Goal: Task Accomplishment & Management: Complete application form

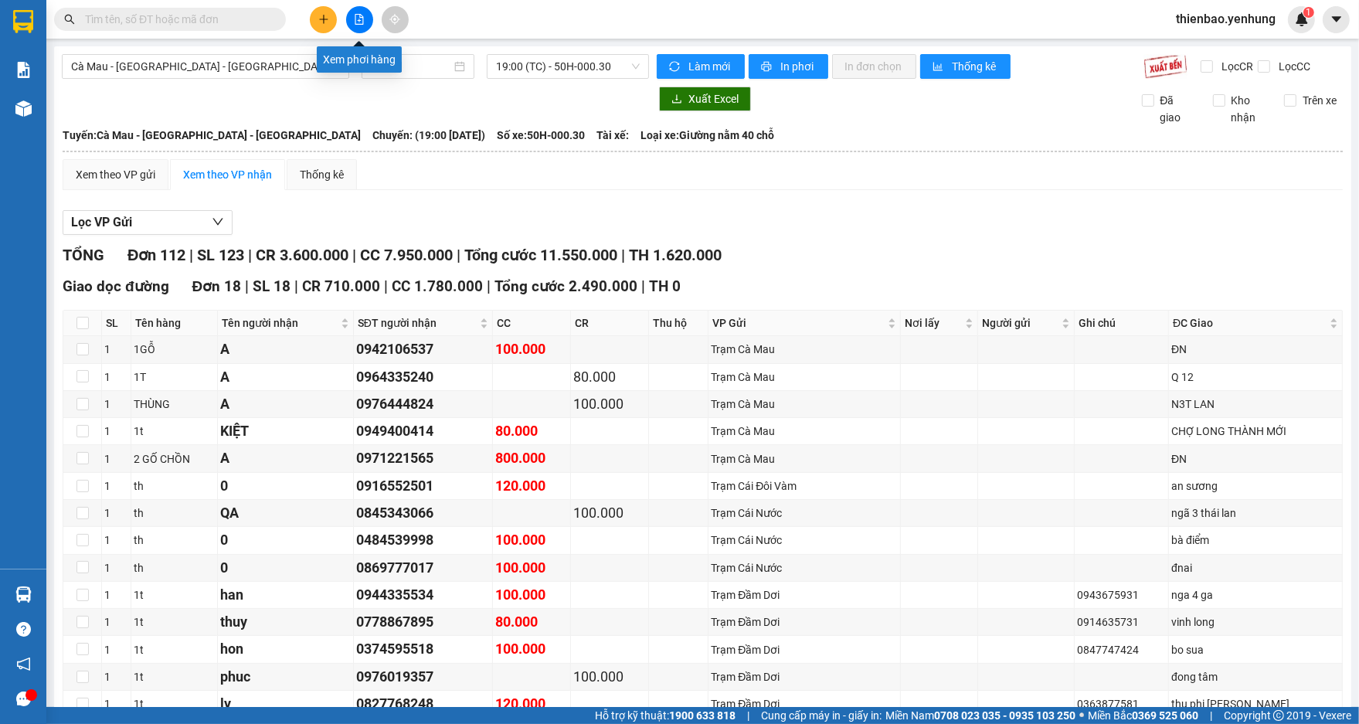
click at [356, 21] on section "Kết quả tìm kiếm ( 0 ) Bộ lọc No Data thienbao.yenhung 1 Báo cáo Báo cáo thống …" at bounding box center [679, 362] width 1359 height 724
click at [334, 64] on span "Cà Mau - [GEOGRAPHIC_DATA] - [GEOGRAPHIC_DATA]" at bounding box center [205, 66] width 269 height 23
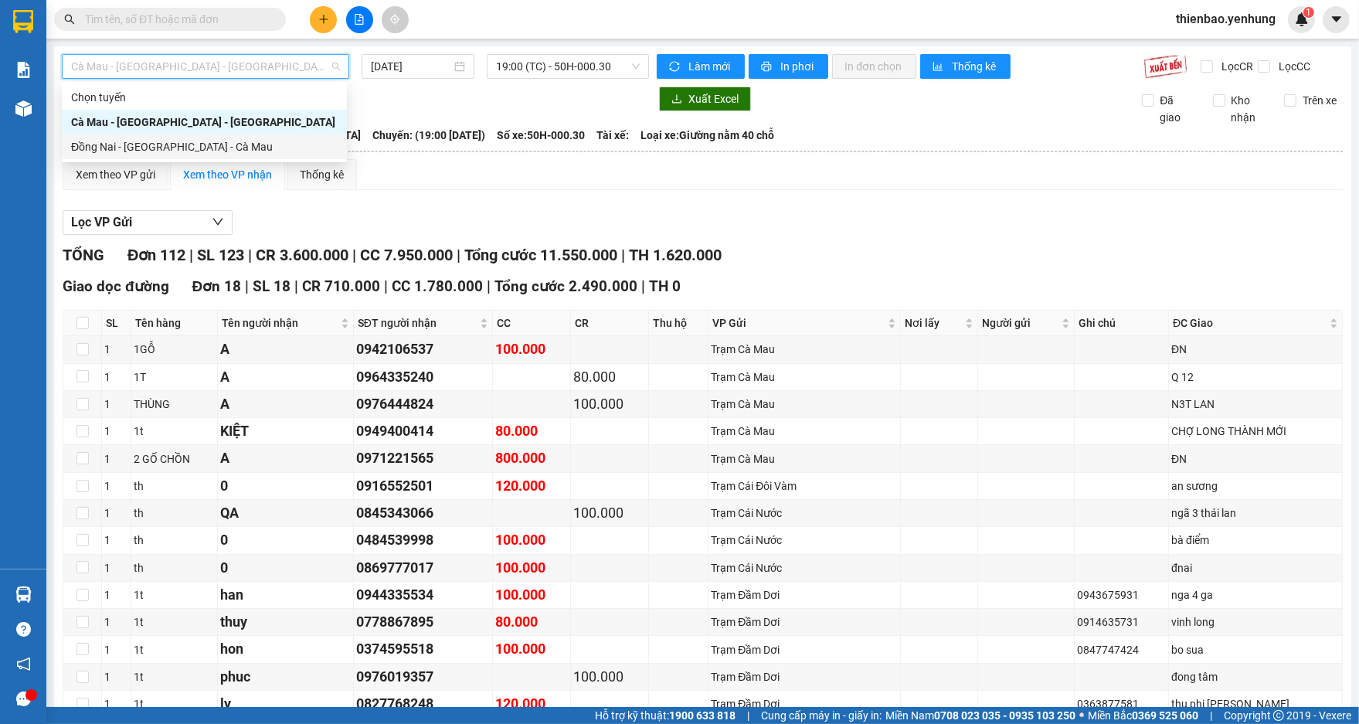
click at [219, 150] on div "Đồng Nai - [GEOGRAPHIC_DATA] - Cà Mau" at bounding box center [204, 146] width 267 height 17
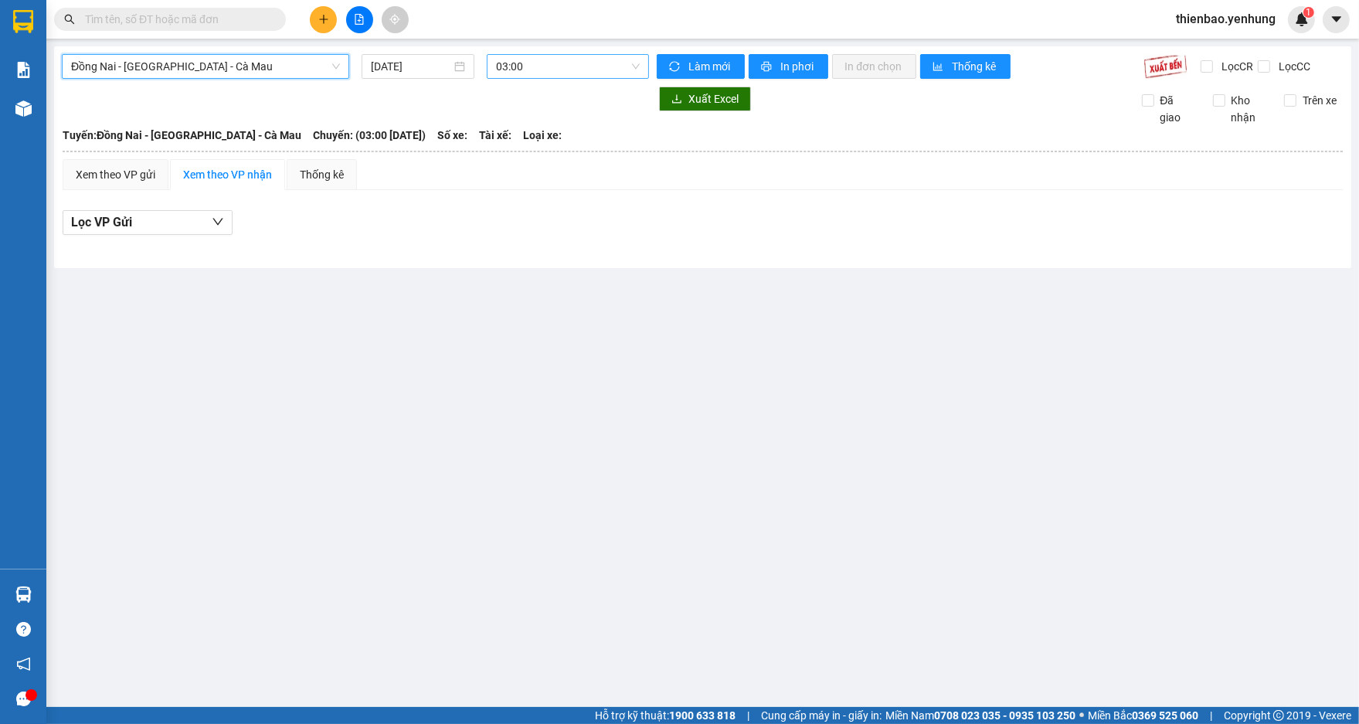
click at [633, 67] on span "03:00" at bounding box center [568, 66] width 144 height 23
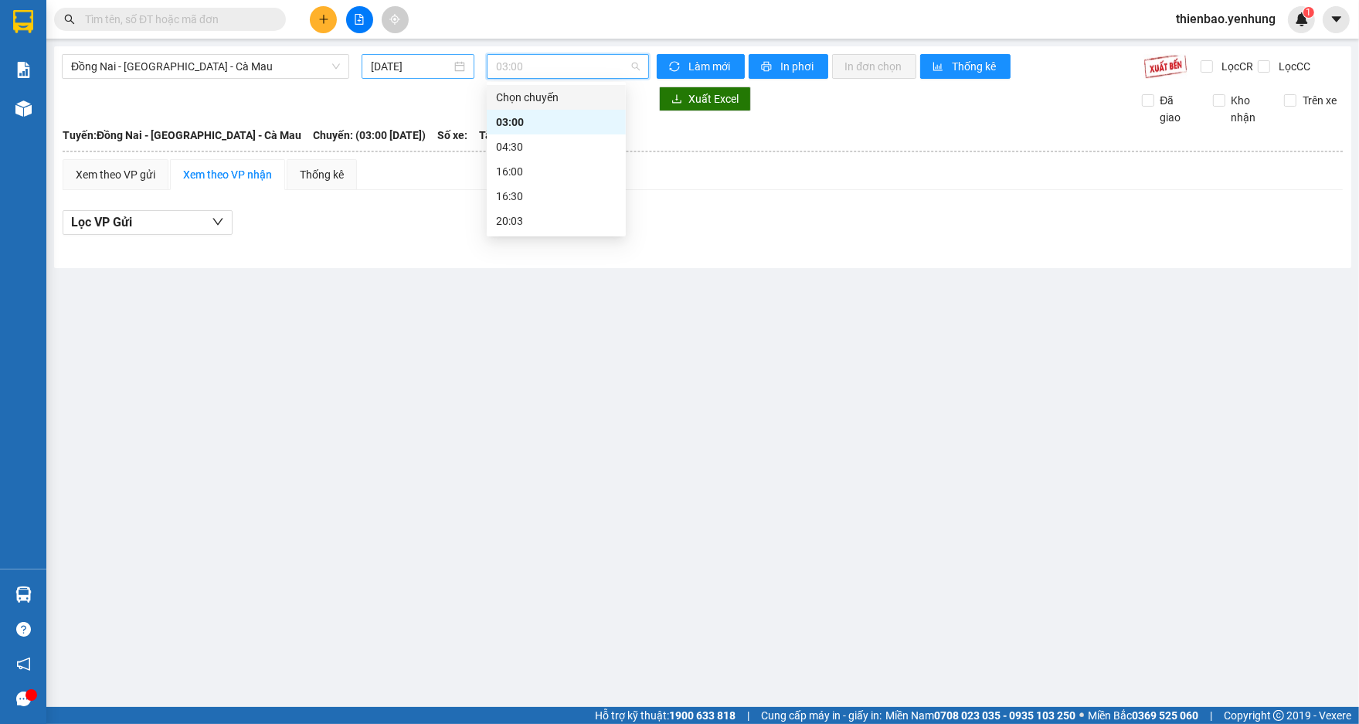
click at [464, 65] on div "[DATE]" at bounding box center [418, 66] width 94 height 17
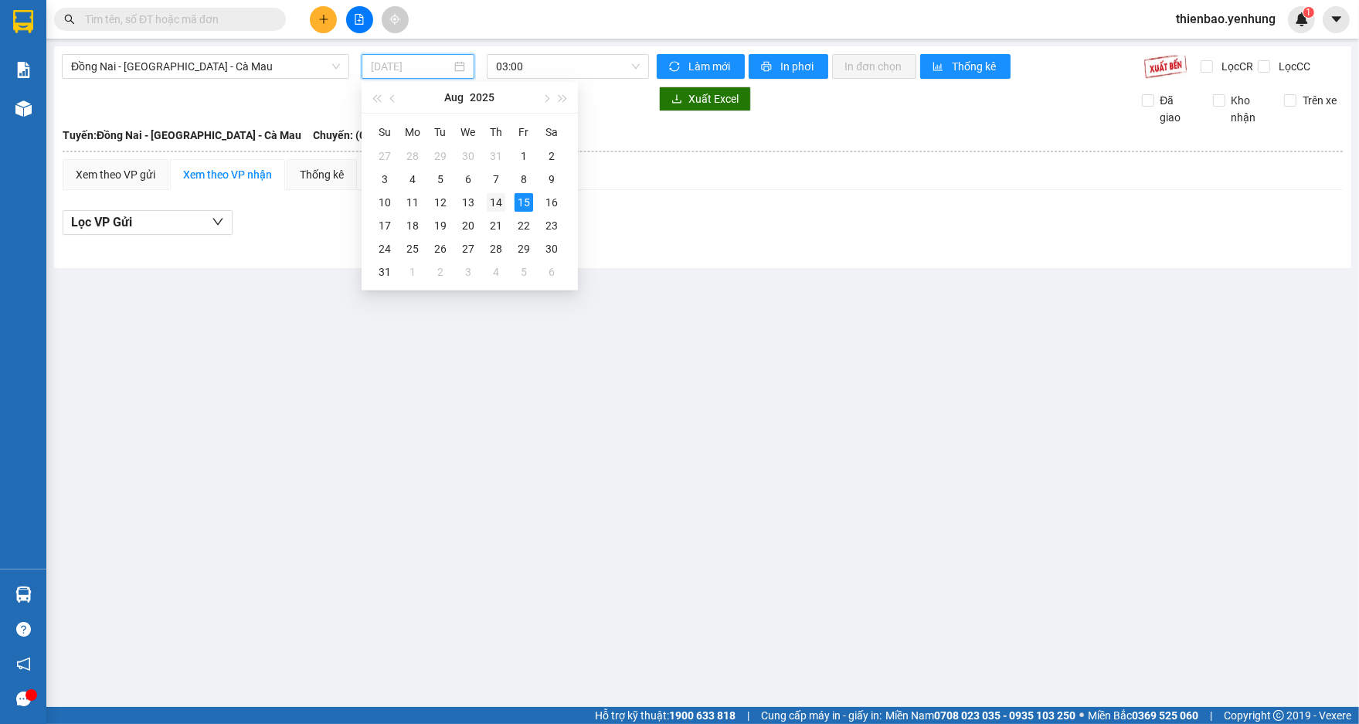
click at [501, 196] on div "14" at bounding box center [496, 202] width 19 height 19
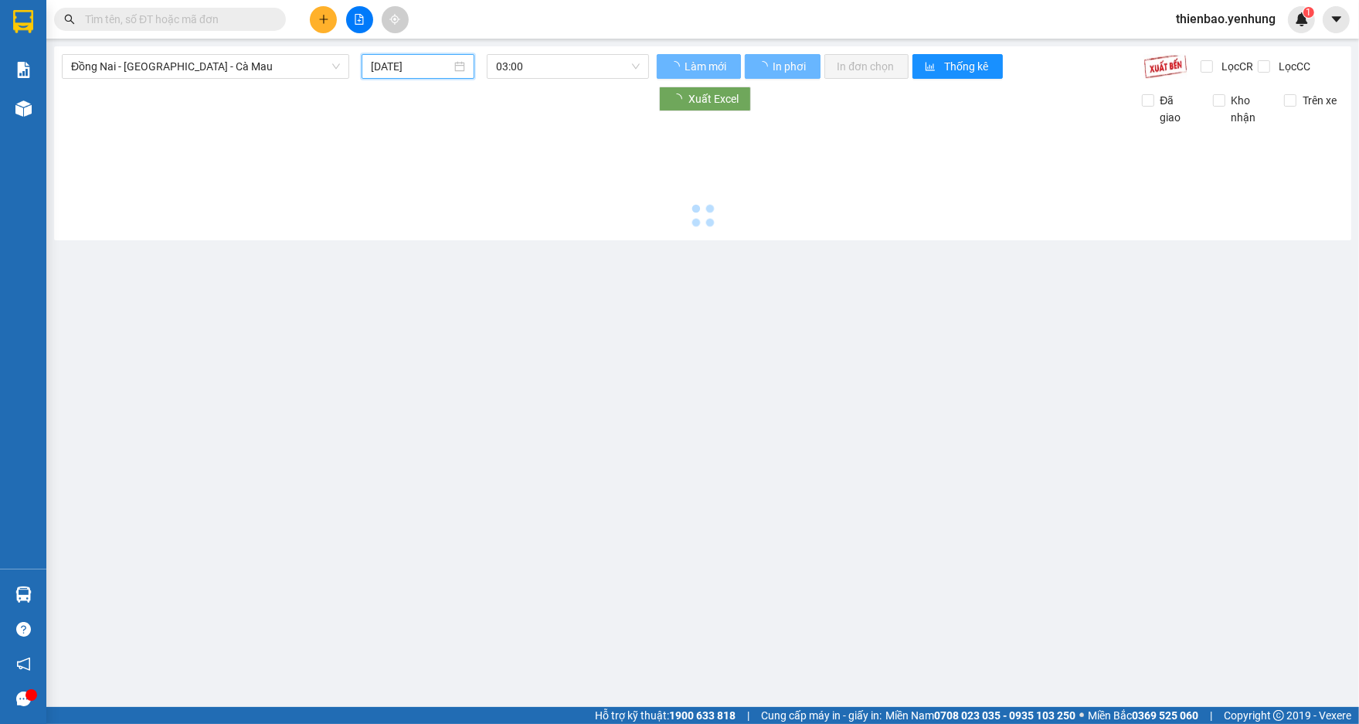
type input "[DATE]"
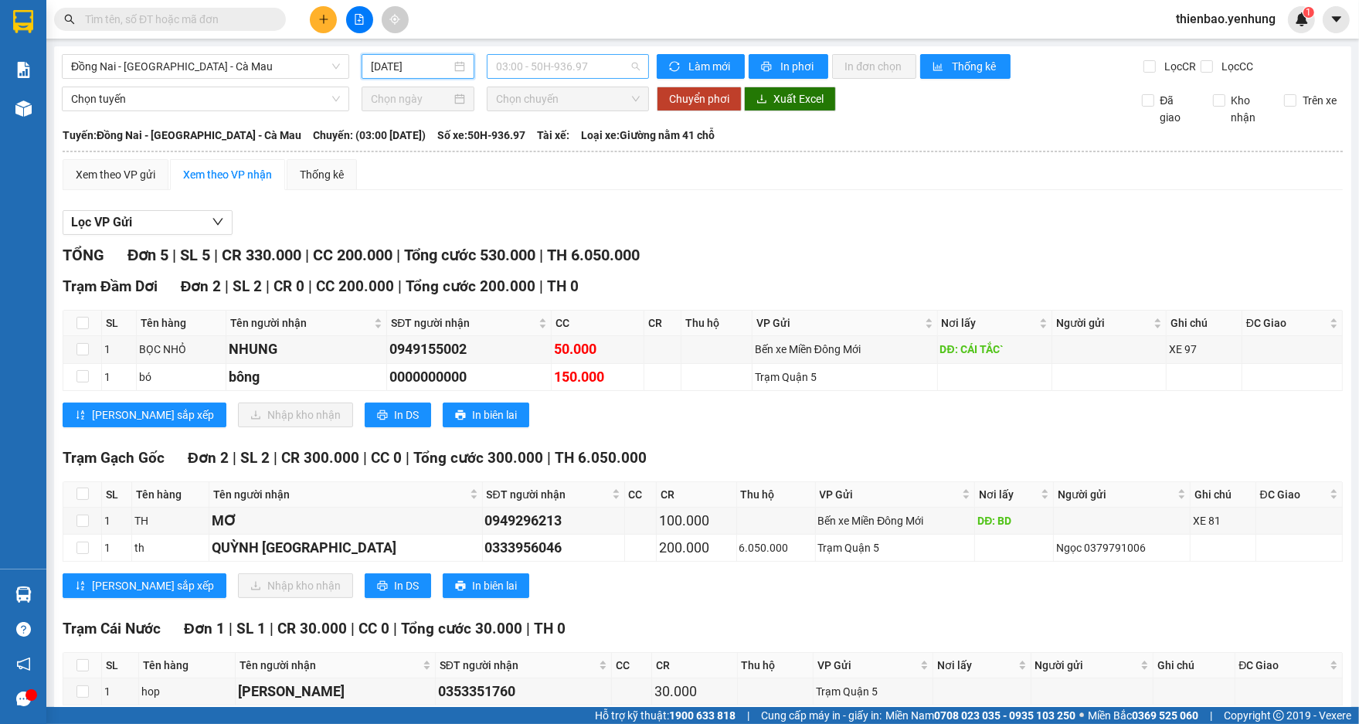
click at [638, 63] on div "03:00 - 50H-936.97" at bounding box center [568, 66] width 162 height 25
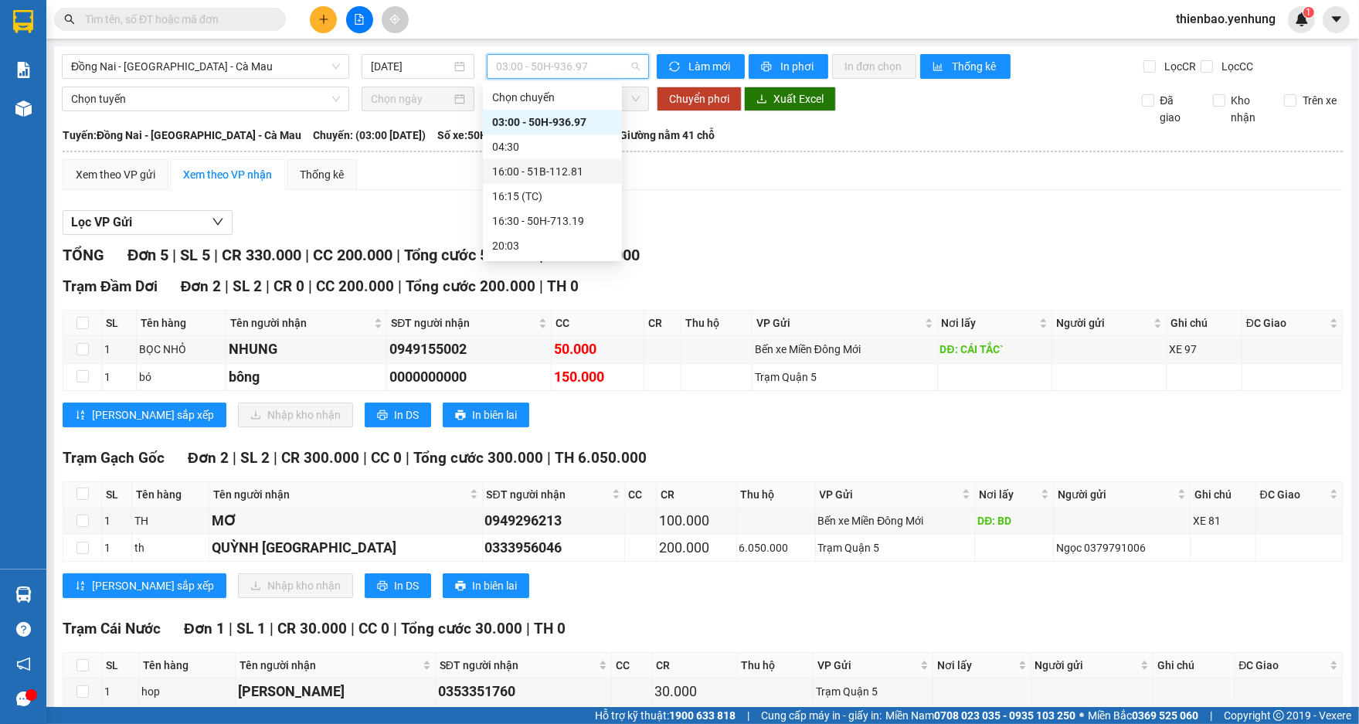
click at [594, 168] on div "16:00 - 51B-112.81" at bounding box center [552, 171] width 121 height 17
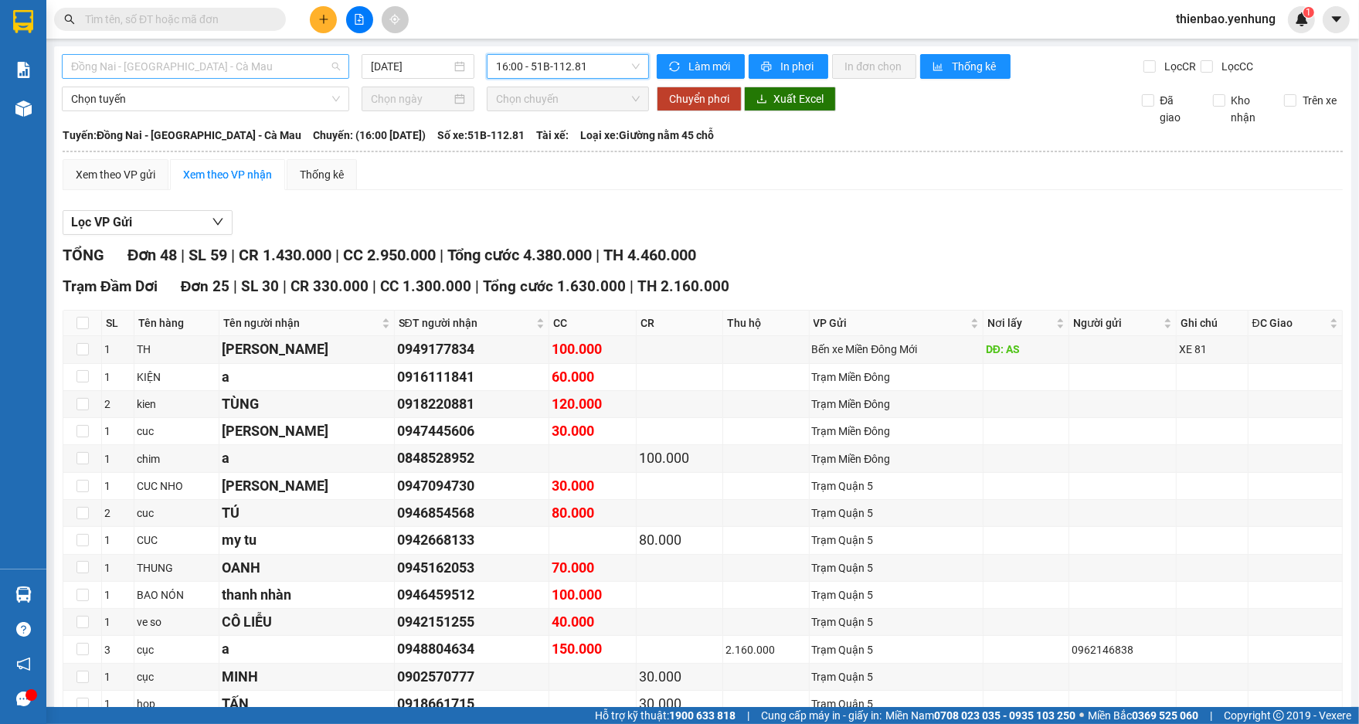
click at [335, 64] on span "Đồng Nai - [GEOGRAPHIC_DATA] - Cà Mau" at bounding box center [205, 66] width 269 height 23
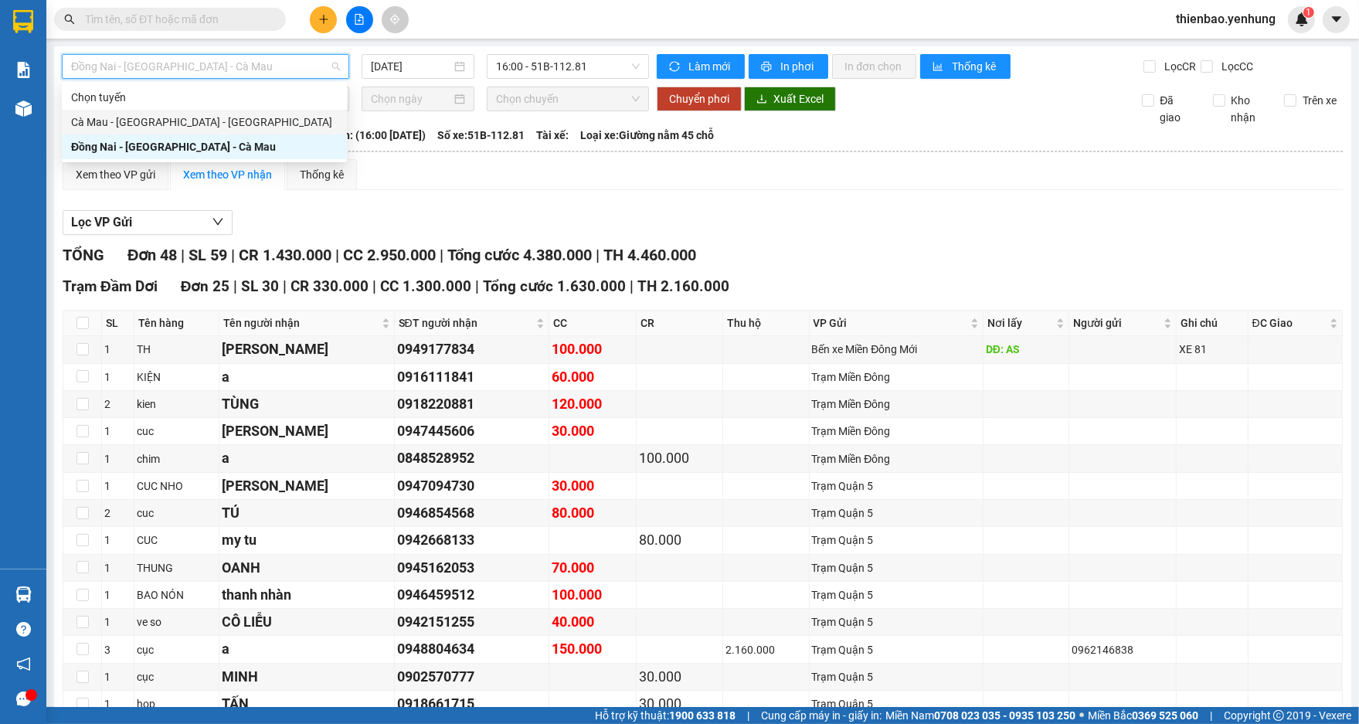
click at [282, 123] on div "Cà Mau - [GEOGRAPHIC_DATA] - [GEOGRAPHIC_DATA]" at bounding box center [204, 122] width 267 height 17
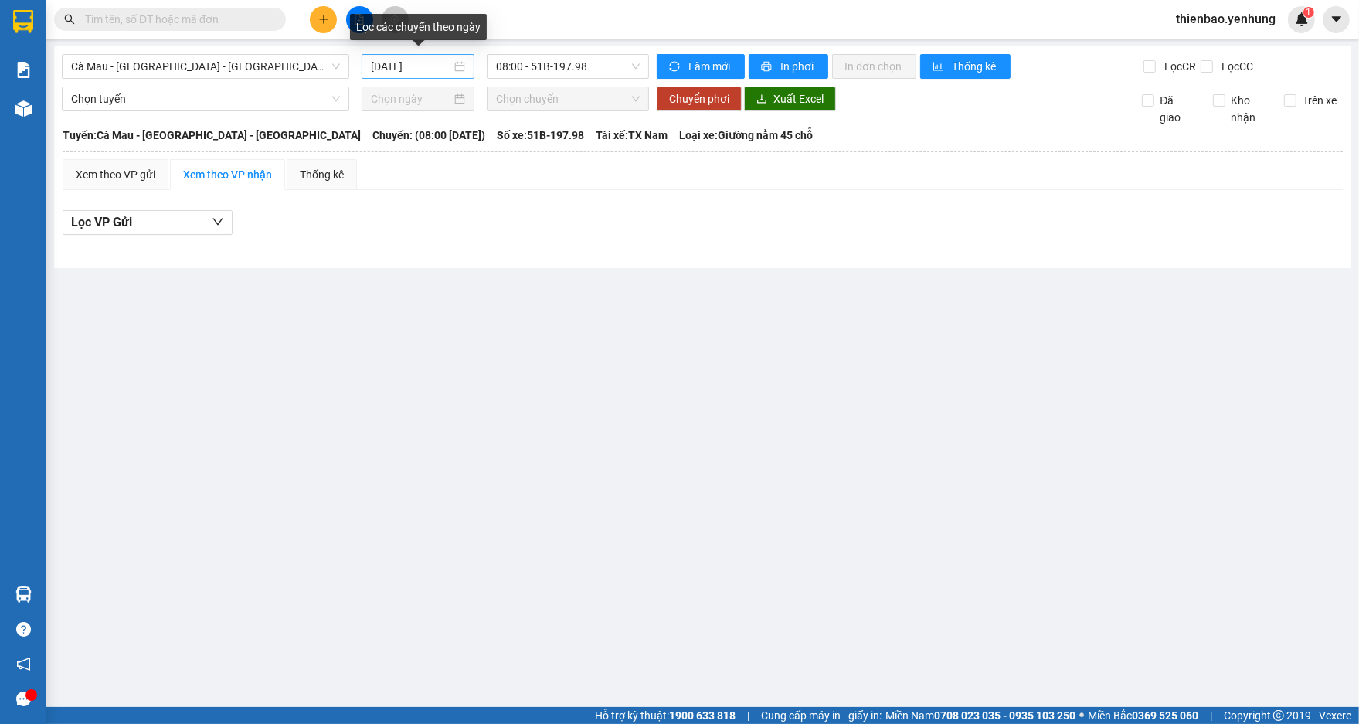
click at [459, 58] on div "[DATE]" at bounding box center [418, 66] width 94 height 17
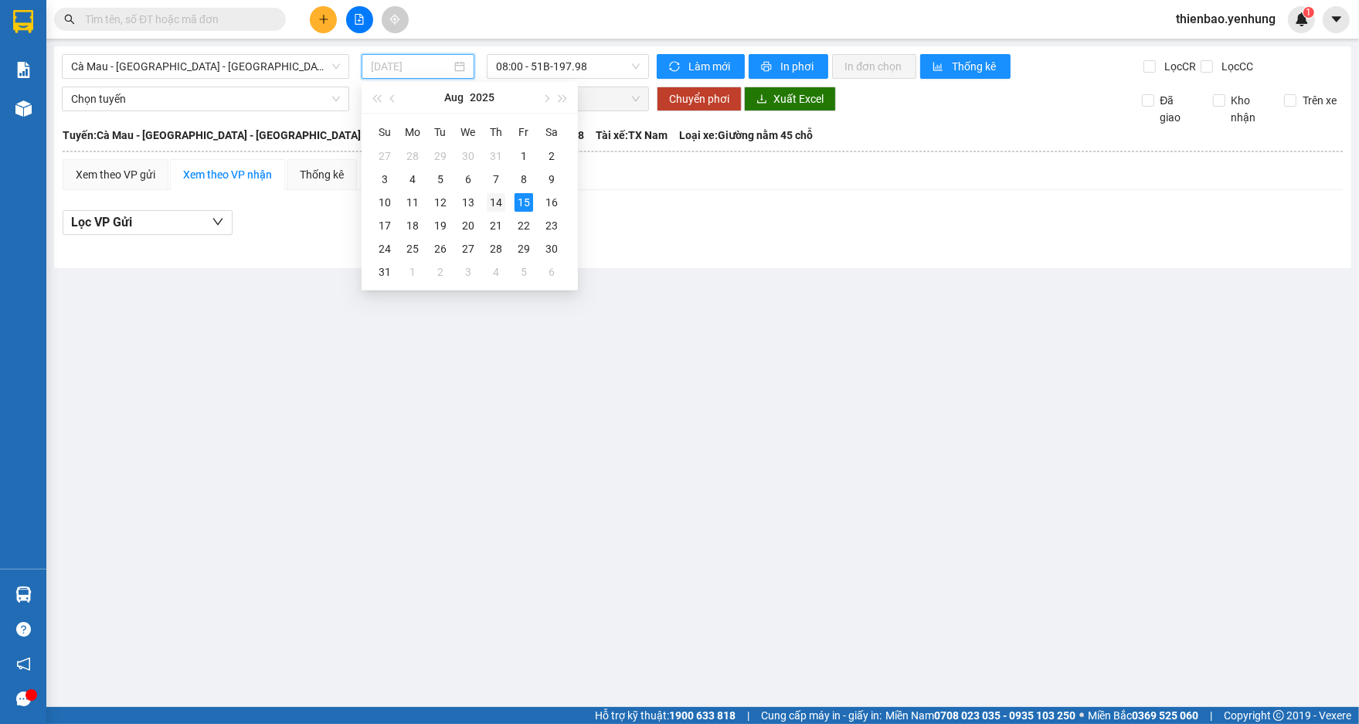
click at [485, 197] on td "14" at bounding box center [496, 202] width 28 height 23
type input "[DATE]"
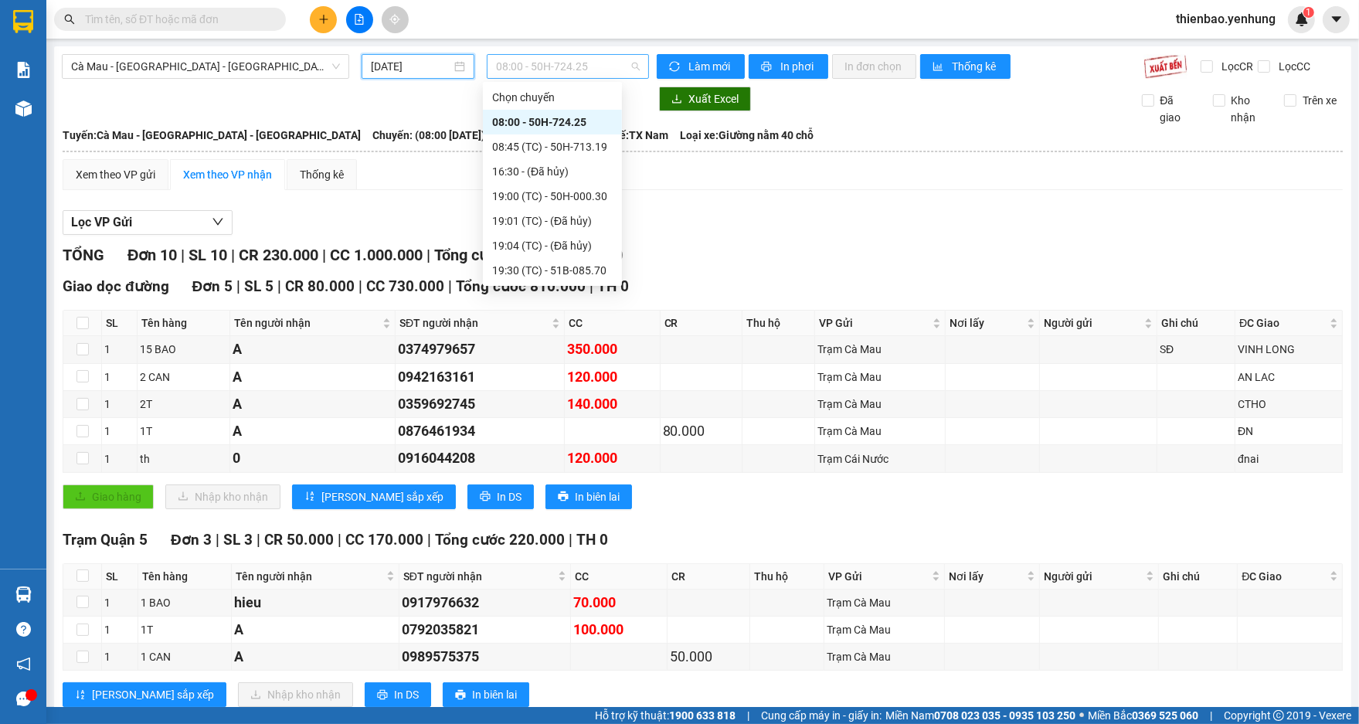
click at [631, 70] on span "08:00 - 50H-724.25" at bounding box center [568, 66] width 144 height 23
click at [594, 197] on div "19:00 (TC) - 50H-000.30" at bounding box center [552, 196] width 121 height 17
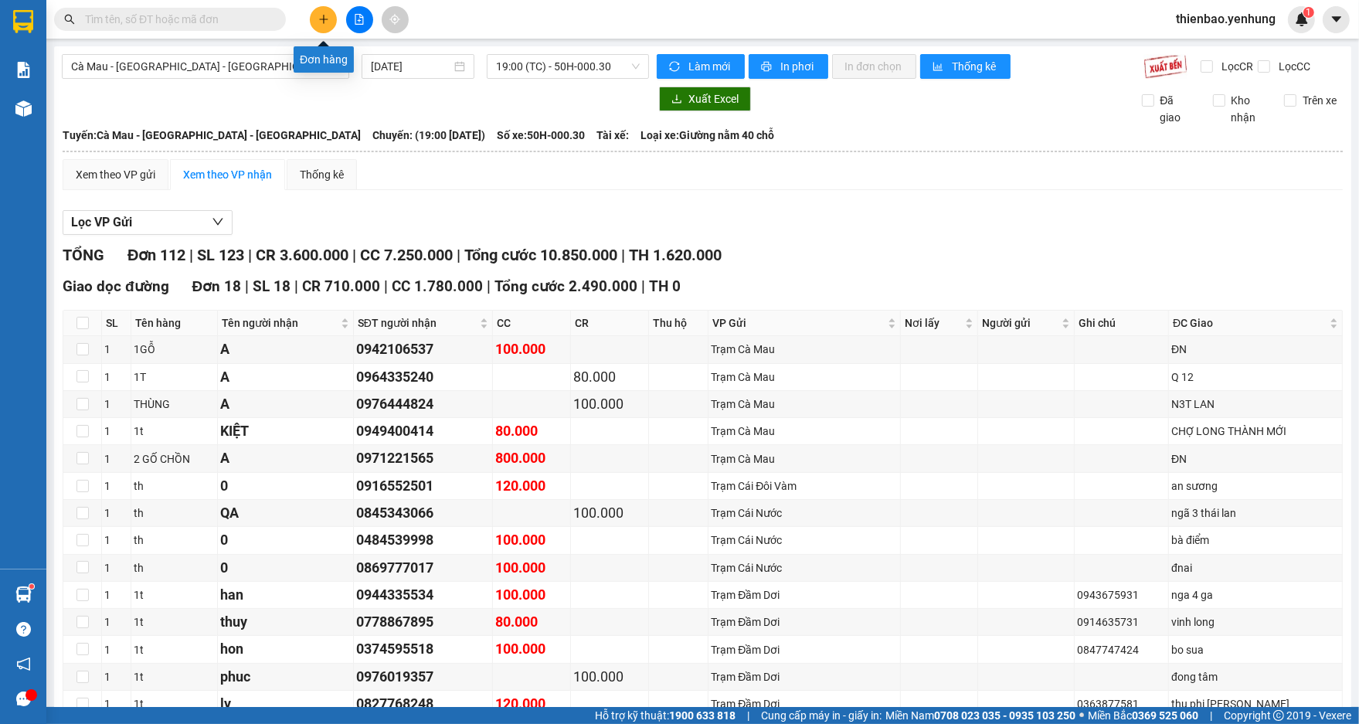
drag, startPoint x: 1353, startPoint y: 93, endPoint x: 330, endPoint y: 24, distance: 1024.8
click at [330, 24] on section "Kết quả tìm kiếm ( 0 ) Bộ lọc No Data thienbao.yenhung 1 Báo cáo Báo cáo thống …" at bounding box center [679, 362] width 1359 height 724
click at [326, 22] on icon "plus" at bounding box center [323, 19] width 11 height 11
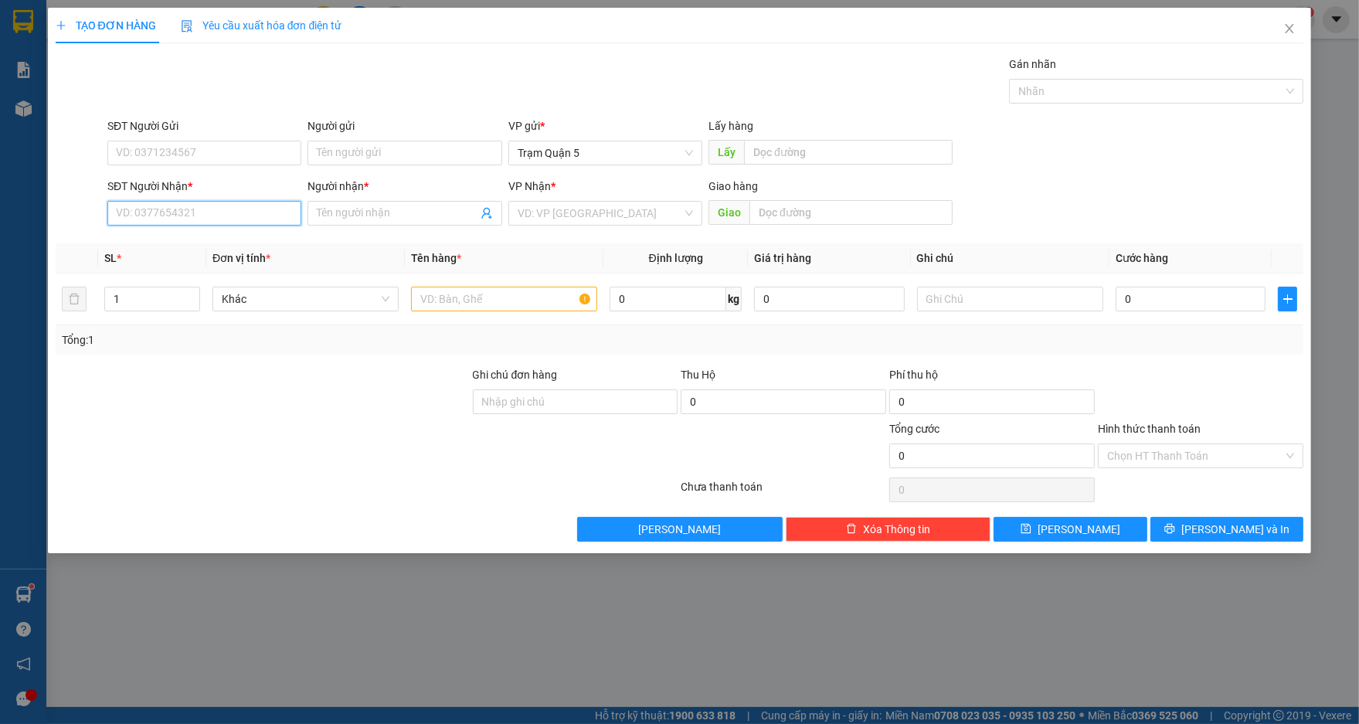
click at [221, 218] on input "SĐT Người Nhận *" at bounding box center [204, 213] width 194 height 25
type input "0946496959"
click at [219, 237] on div "0946496959 - kha" at bounding box center [204, 244] width 175 height 17
type input "kha"
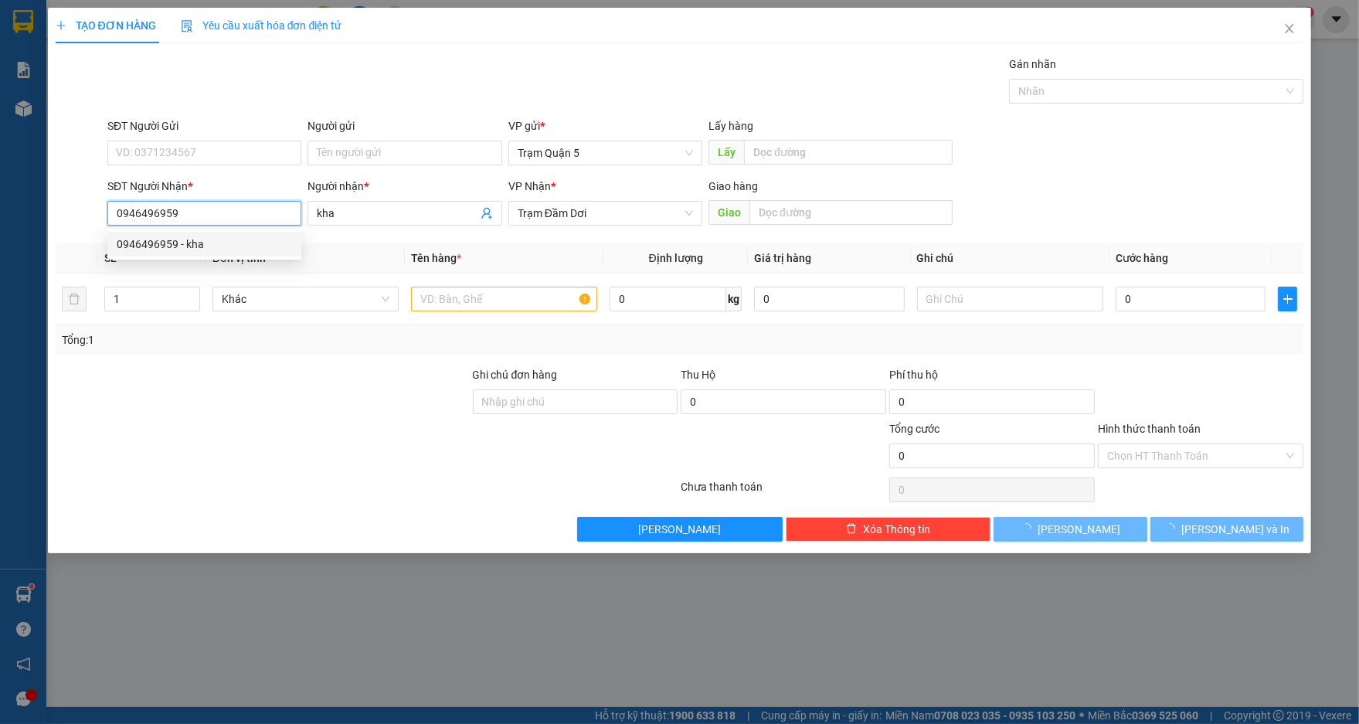
type input "30.000"
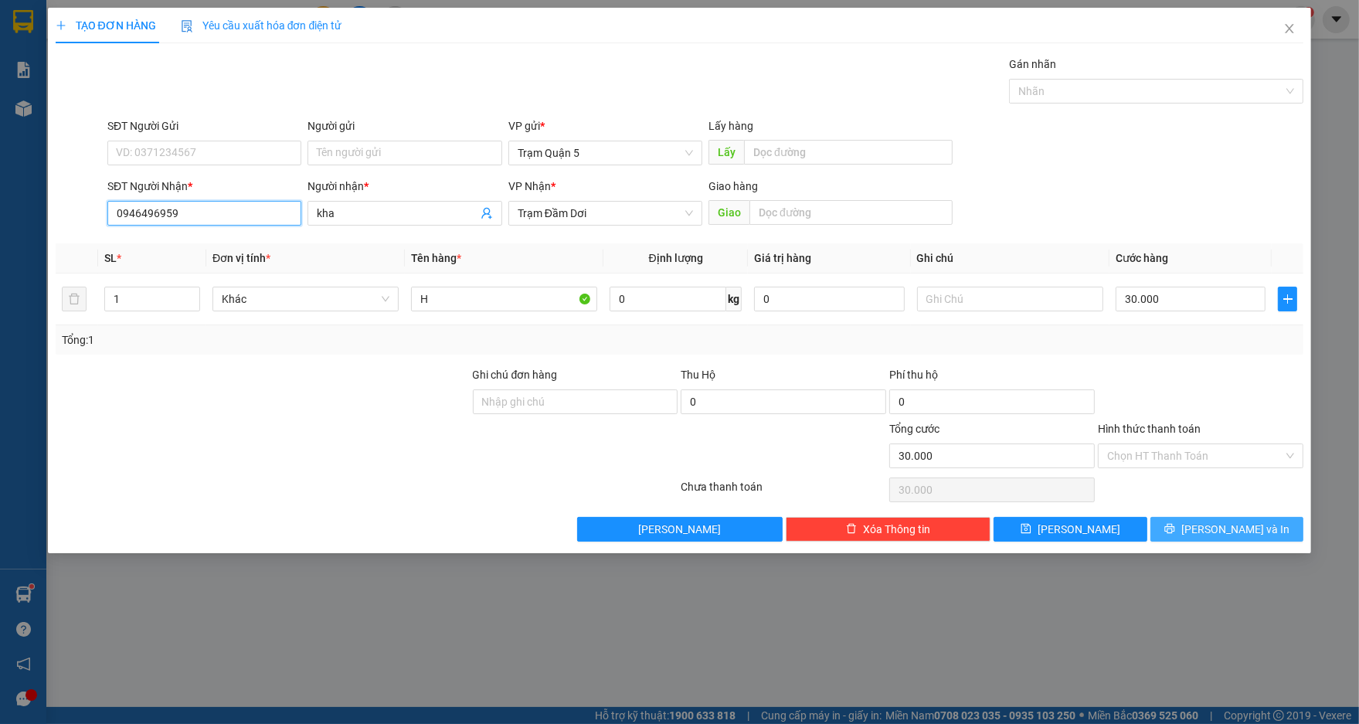
type input "0946496959"
click at [1231, 522] on span "[PERSON_NAME] và In" at bounding box center [1236, 529] width 108 height 17
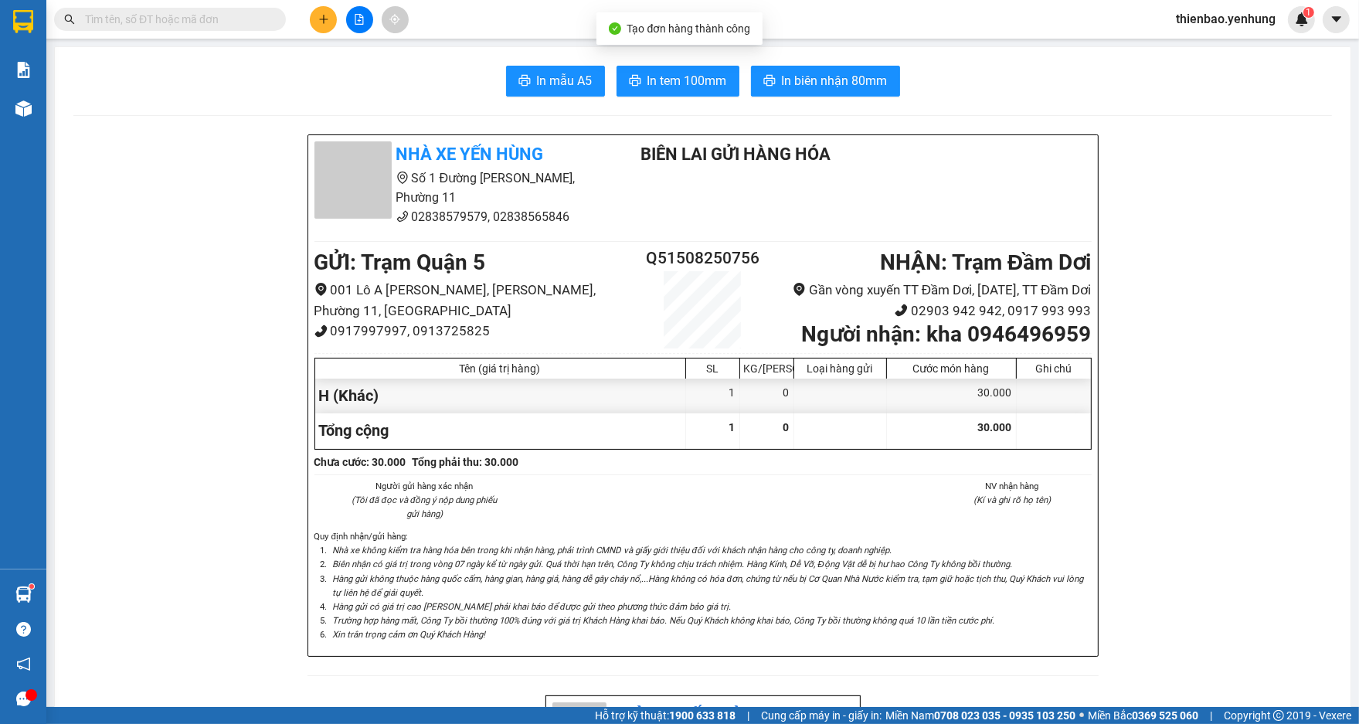
click at [671, 80] on span "In tem 100mm" at bounding box center [688, 80] width 80 height 19
click at [362, 15] on icon "file-add" at bounding box center [360, 19] width 9 height 11
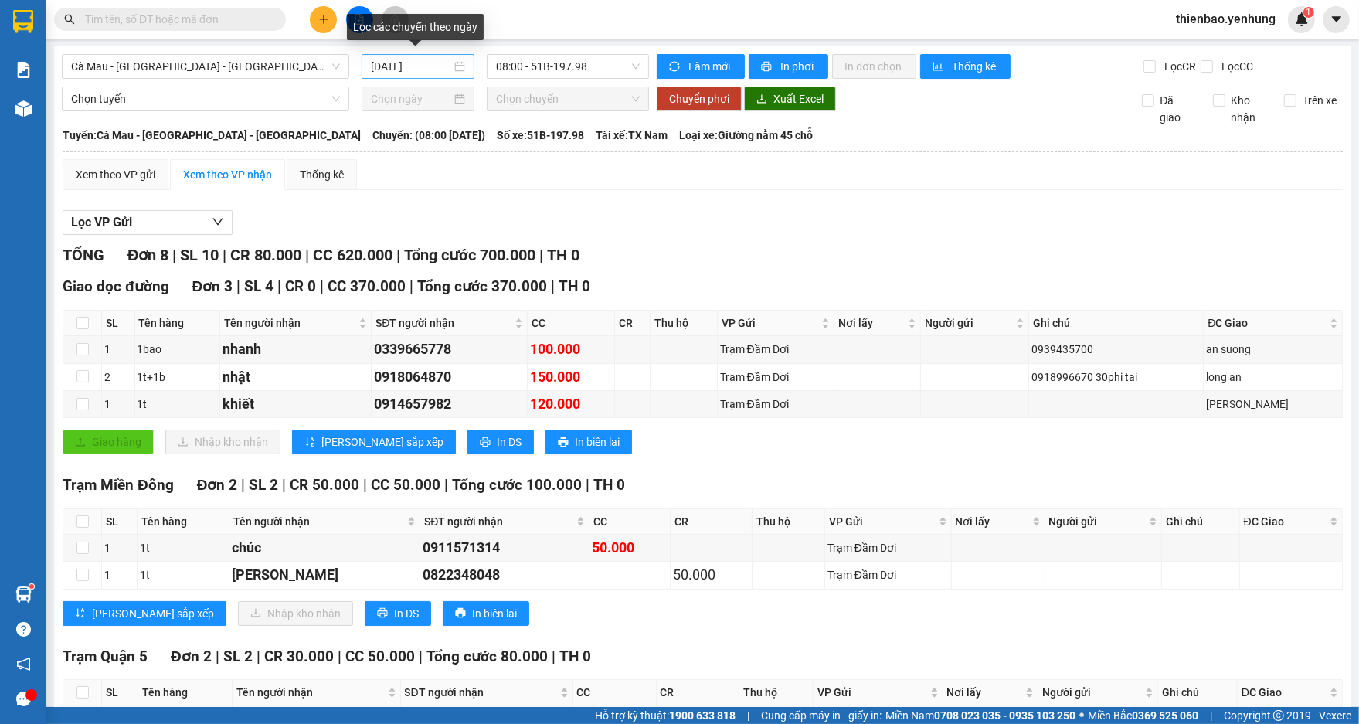
click at [457, 67] on div "[DATE]" at bounding box center [418, 66] width 94 height 17
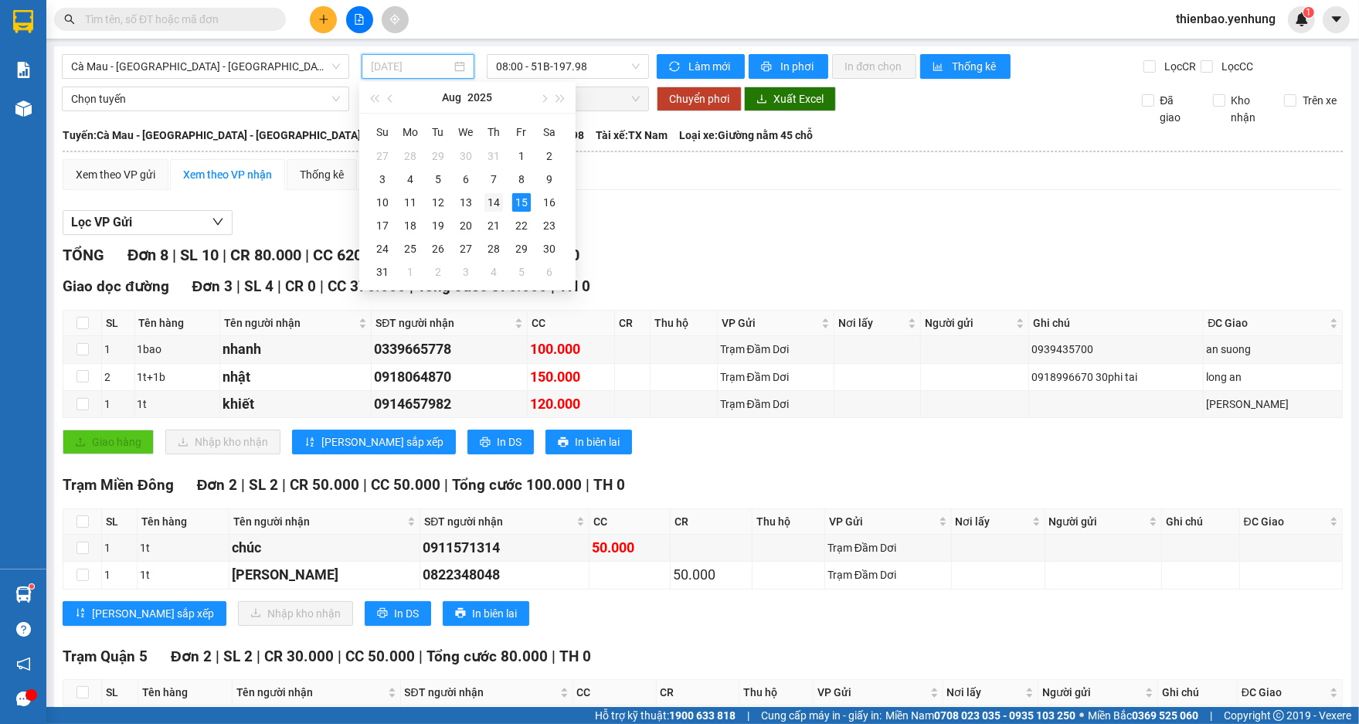
click at [489, 202] on div "14" at bounding box center [494, 202] width 19 height 19
type input "[DATE]"
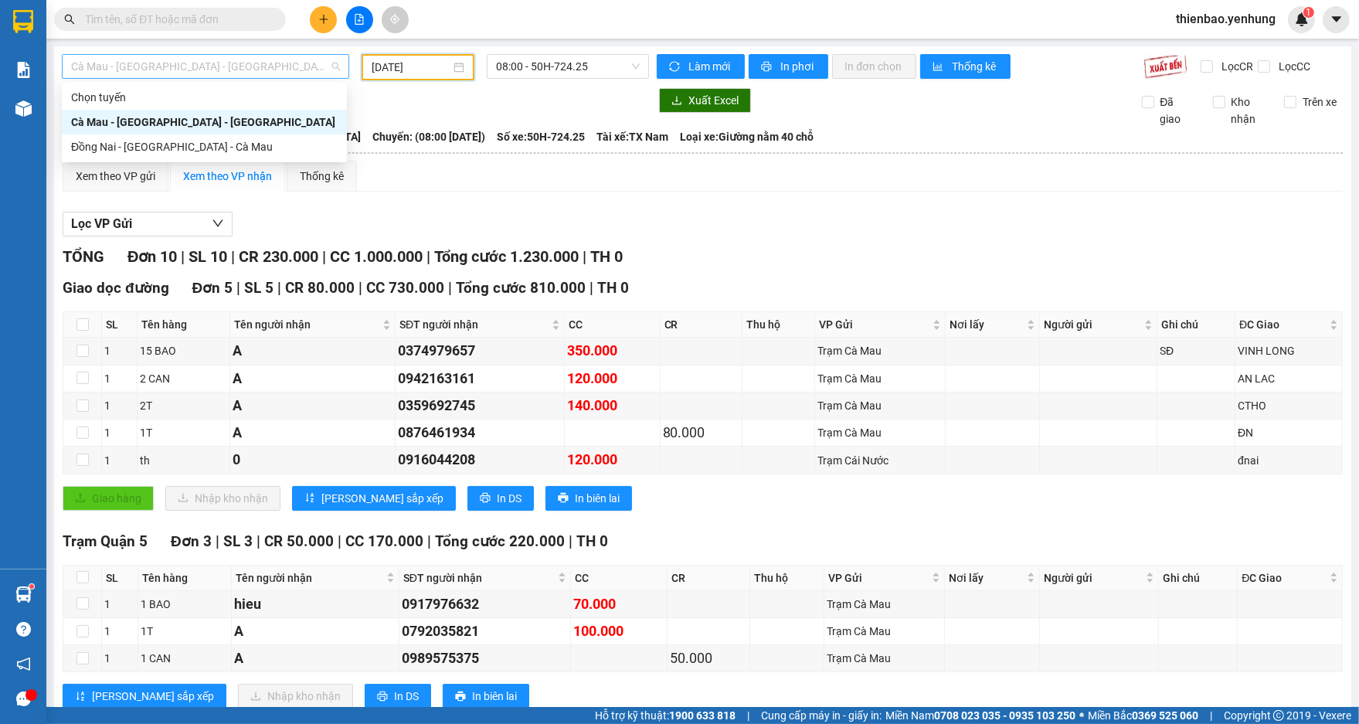
click at [332, 64] on span "Cà Mau - [GEOGRAPHIC_DATA] - [GEOGRAPHIC_DATA]" at bounding box center [205, 66] width 269 height 23
click at [291, 144] on div "Đồng Nai - [GEOGRAPHIC_DATA] - Cà Mau" at bounding box center [204, 146] width 267 height 17
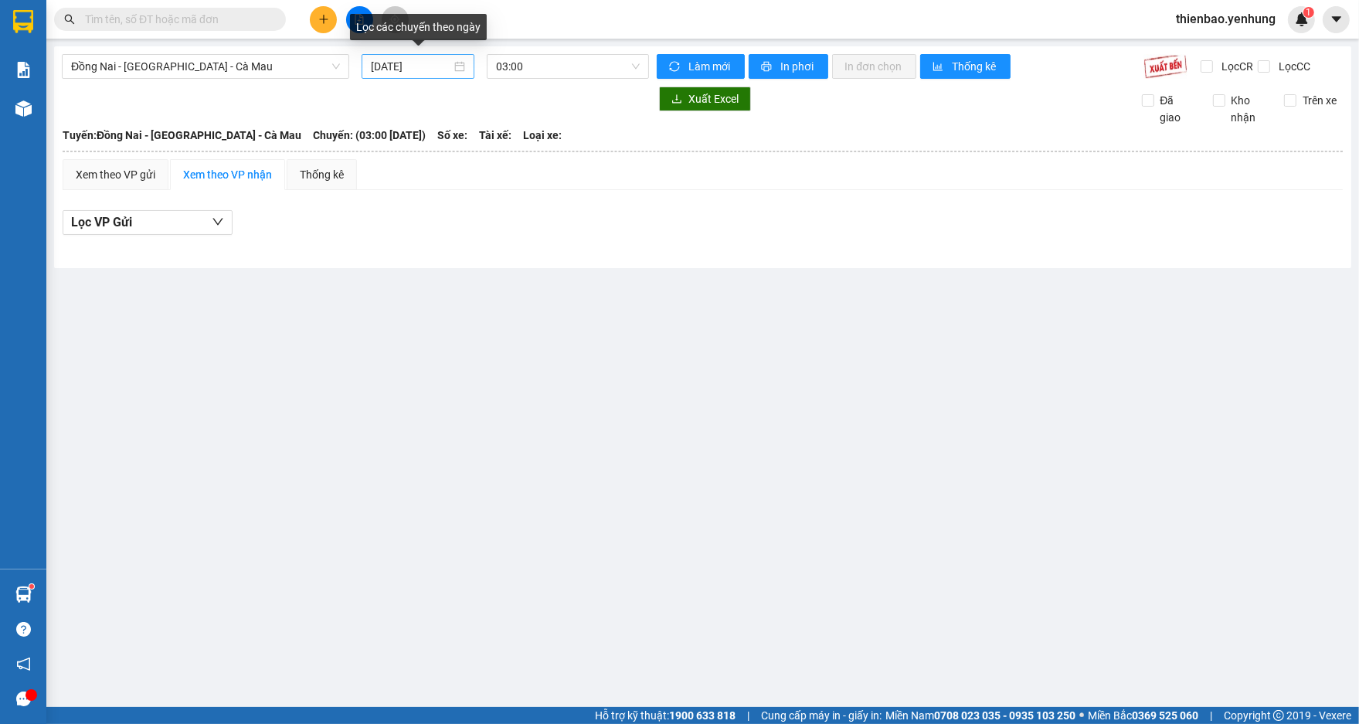
click at [456, 67] on div "[DATE]" at bounding box center [418, 66] width 94 height 17
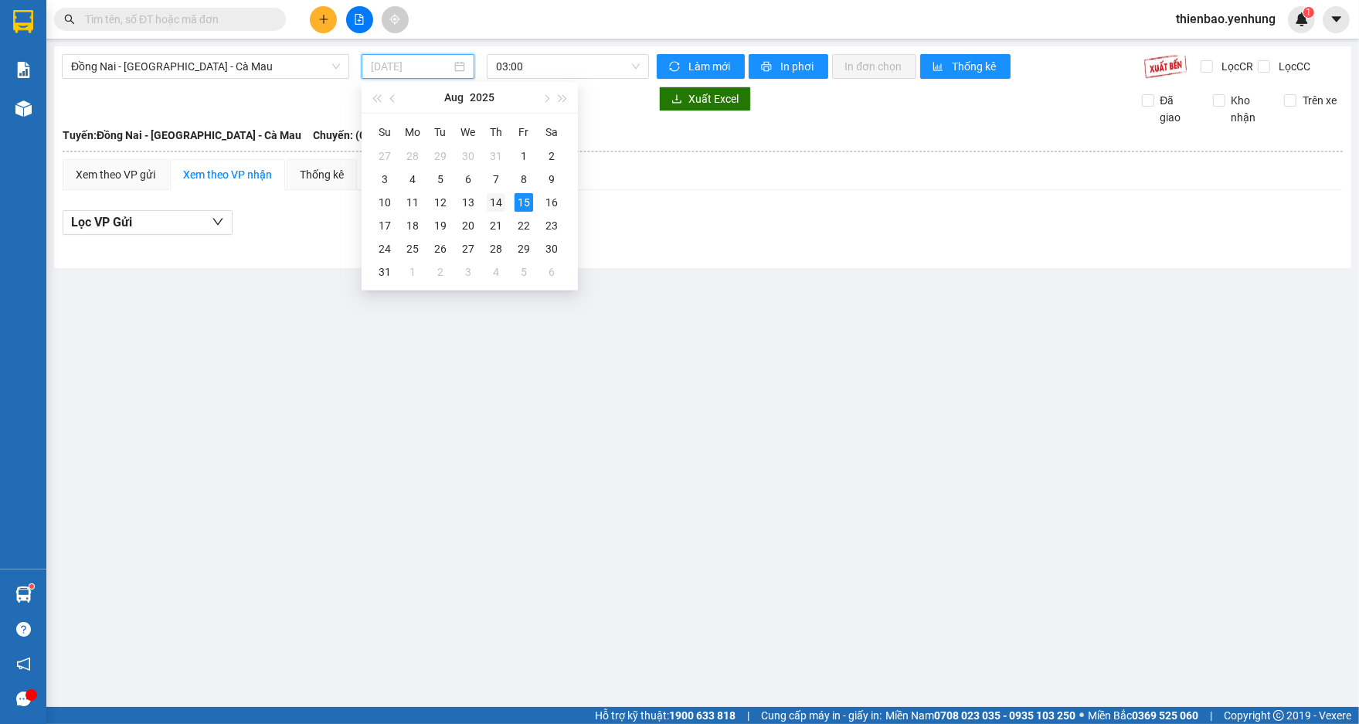
click at [488, 199] on div "14" at bounding box center [496, 202] width 19 height 19
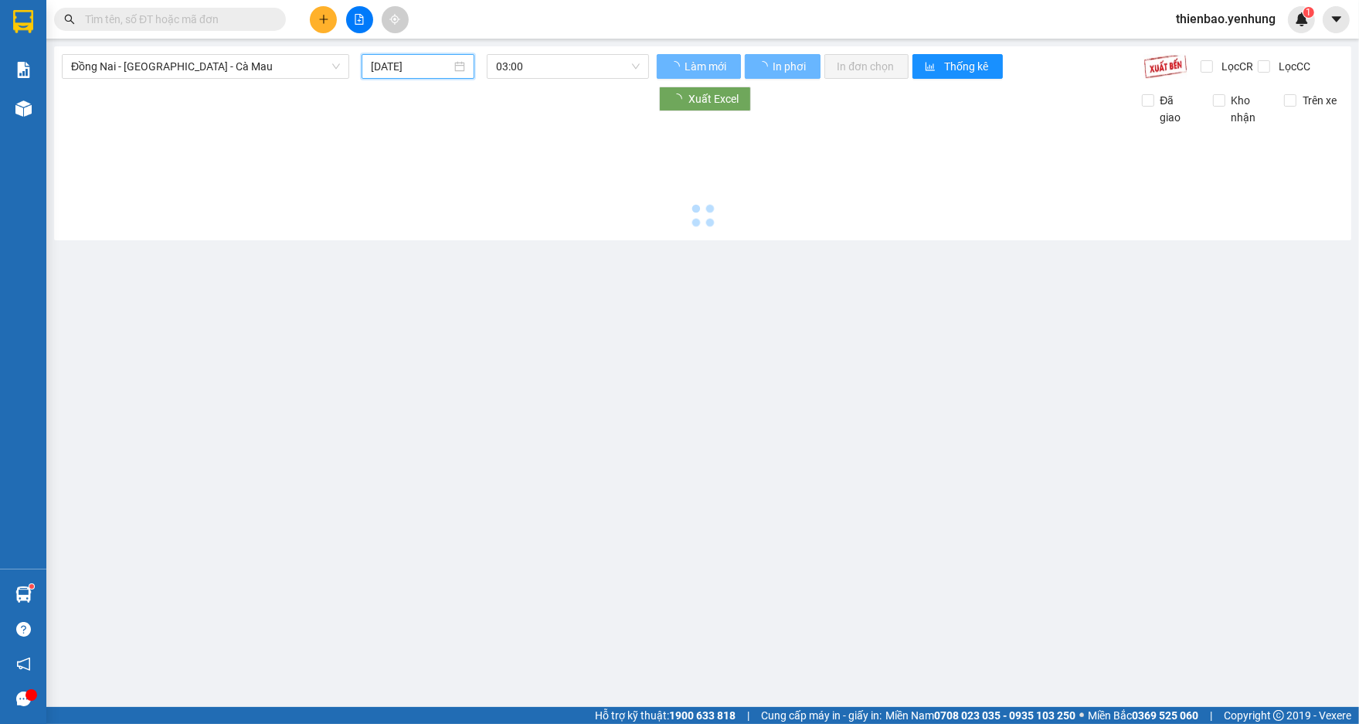
type input "[DATE]"
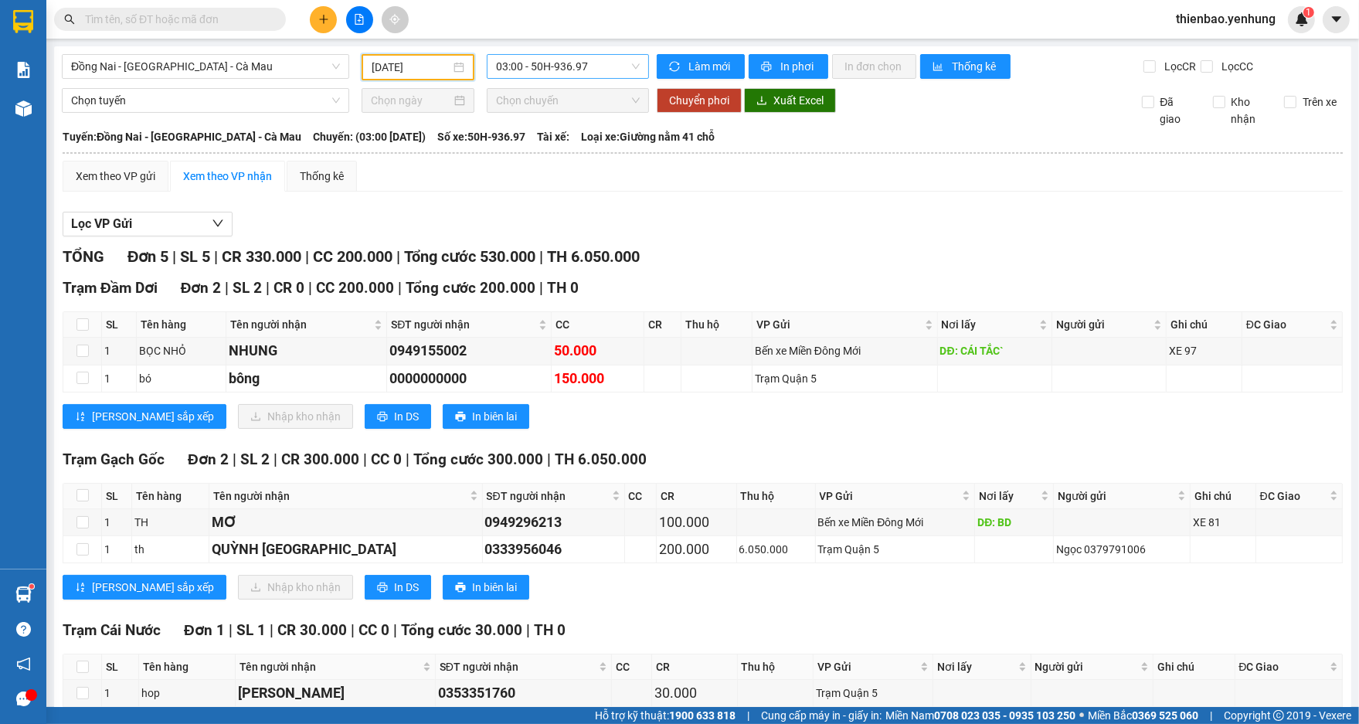
click at [635, 64] on span "03:00 - 50H-936.97" at bounding box center [568, 66] width 144 height 23
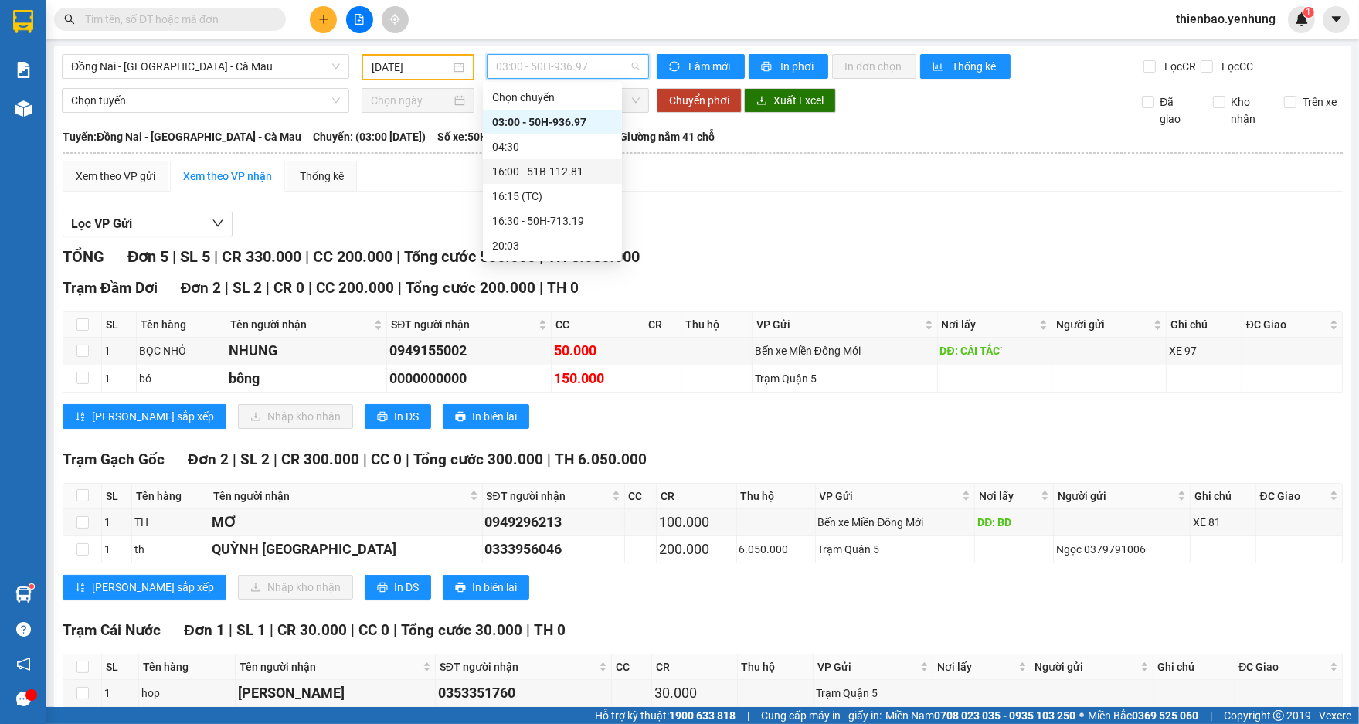
click at [579, 168] on div "16:00 - 51B-112.81" at bounding box center [552, 171] width 121 height 17
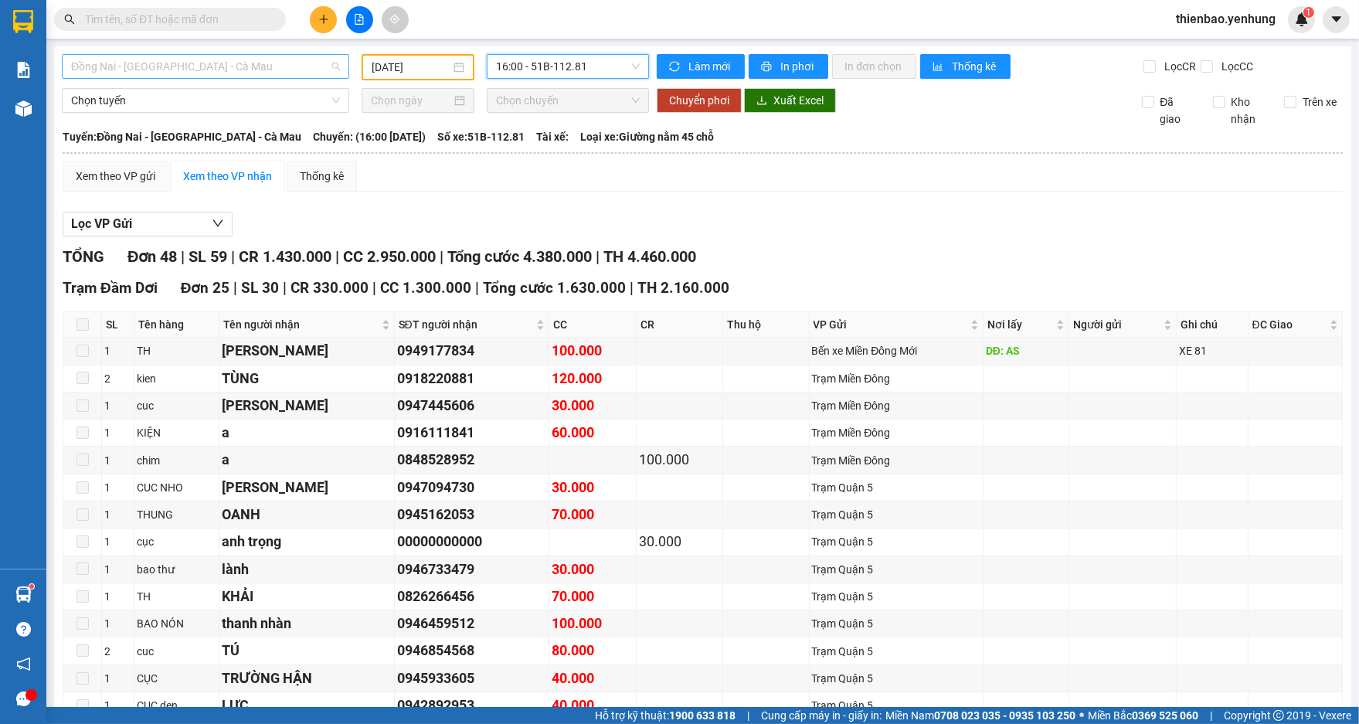
click at [330, 66] on span "Đồng Nai - [GEOGRAPHIC_DATA] - Cà Mau" at bounding box center [205, 66] width 269 height 23
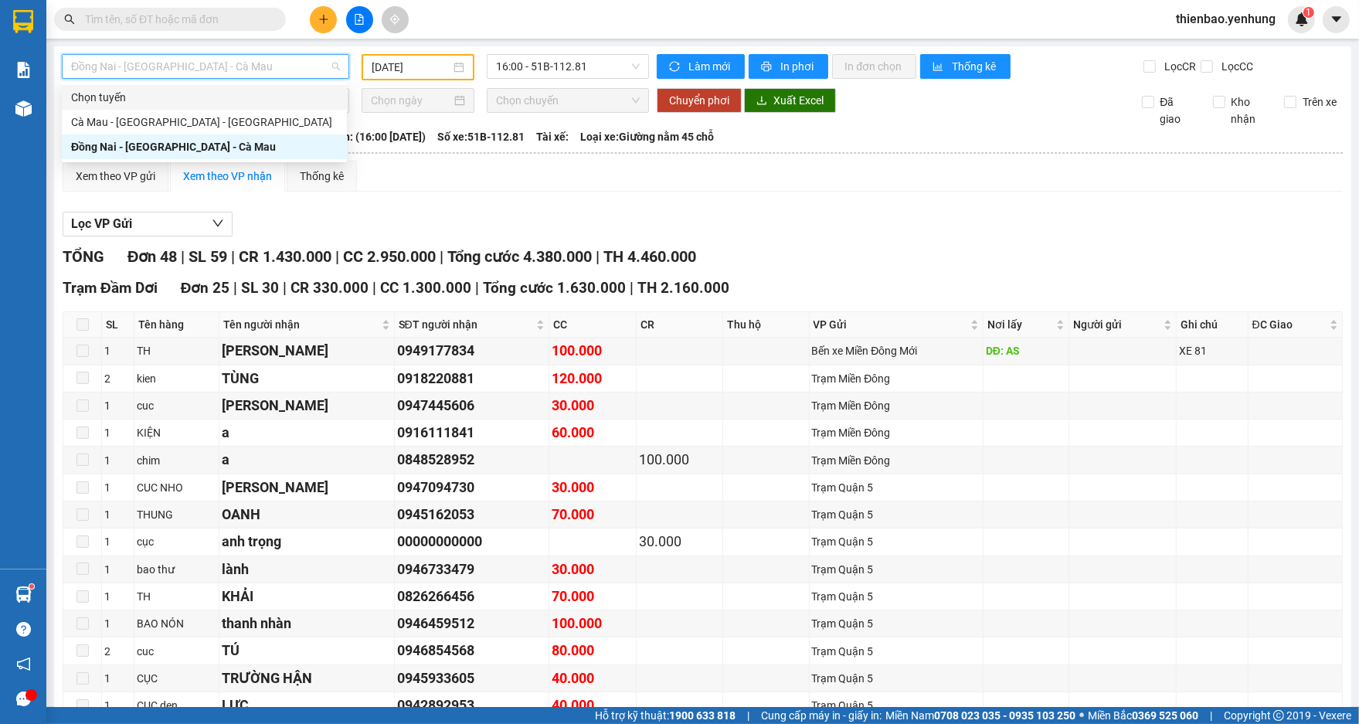
click at [487, 7] on div "Kết quả tìm kiếm ( 0 ) Bộ lọc No Data thienbao.yenhung 1" at bounding box center [679, 19] width 1359 height 39
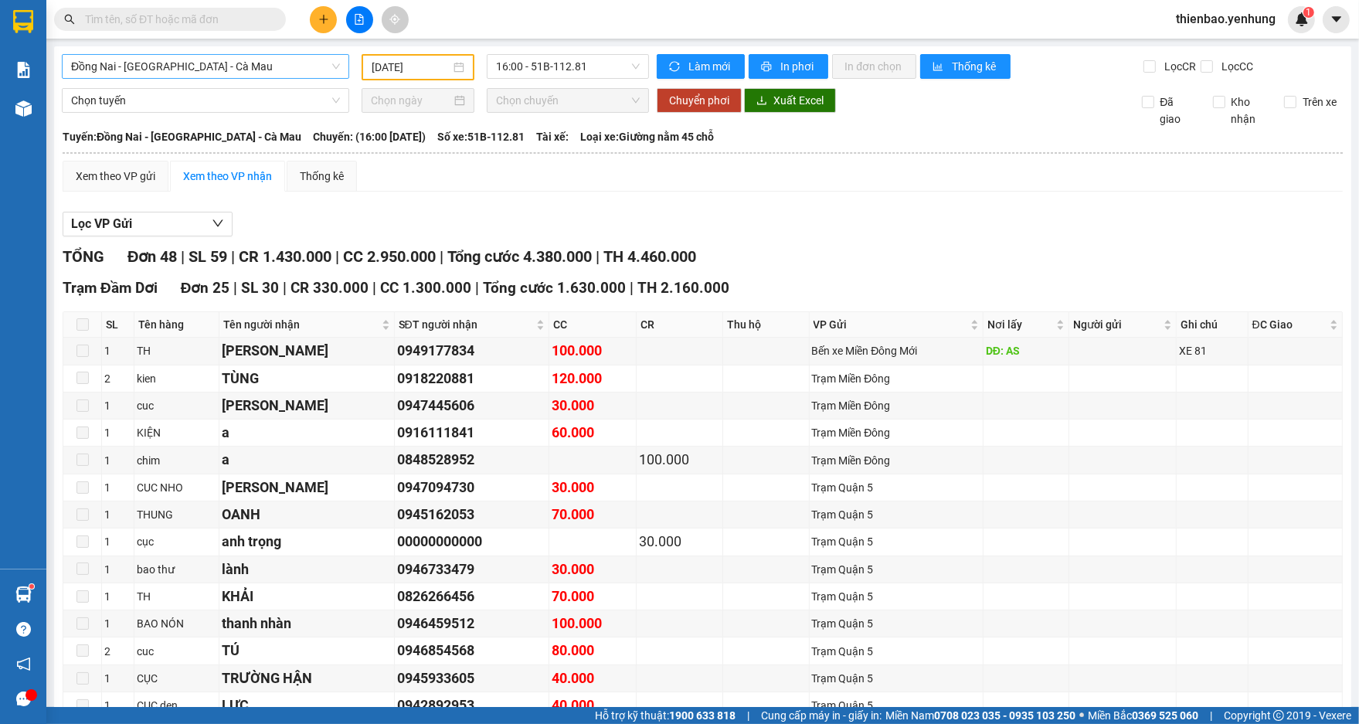
click at [326, 70] on span "Đồng Nai - [GEOGRAPHIC_DATA] - Cà Mau" at bounding box center [205, 66] width 269 height 23
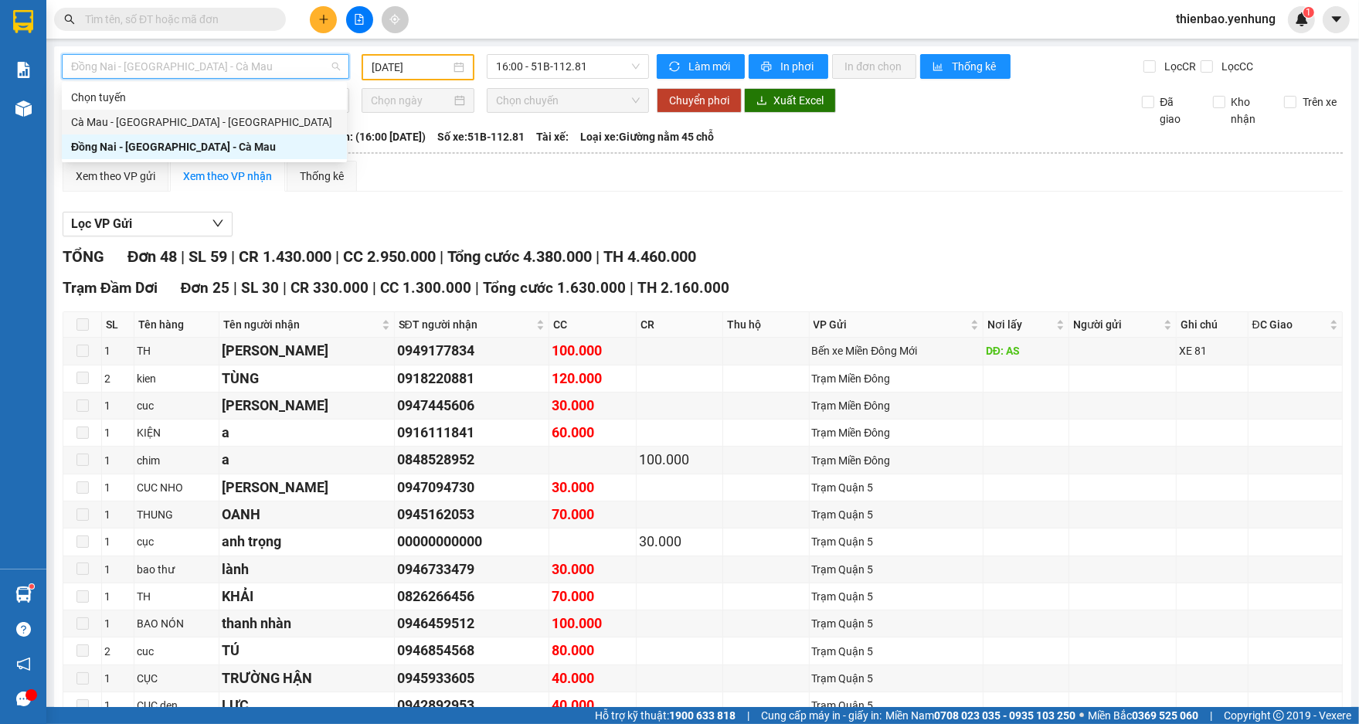
click at [299, 131] on div "Cà Mau - [GEOGRAPHIC_DATA] - [GEOGRAPHIC_DATA]" at bounding box center [204, 122] width 285 height 25
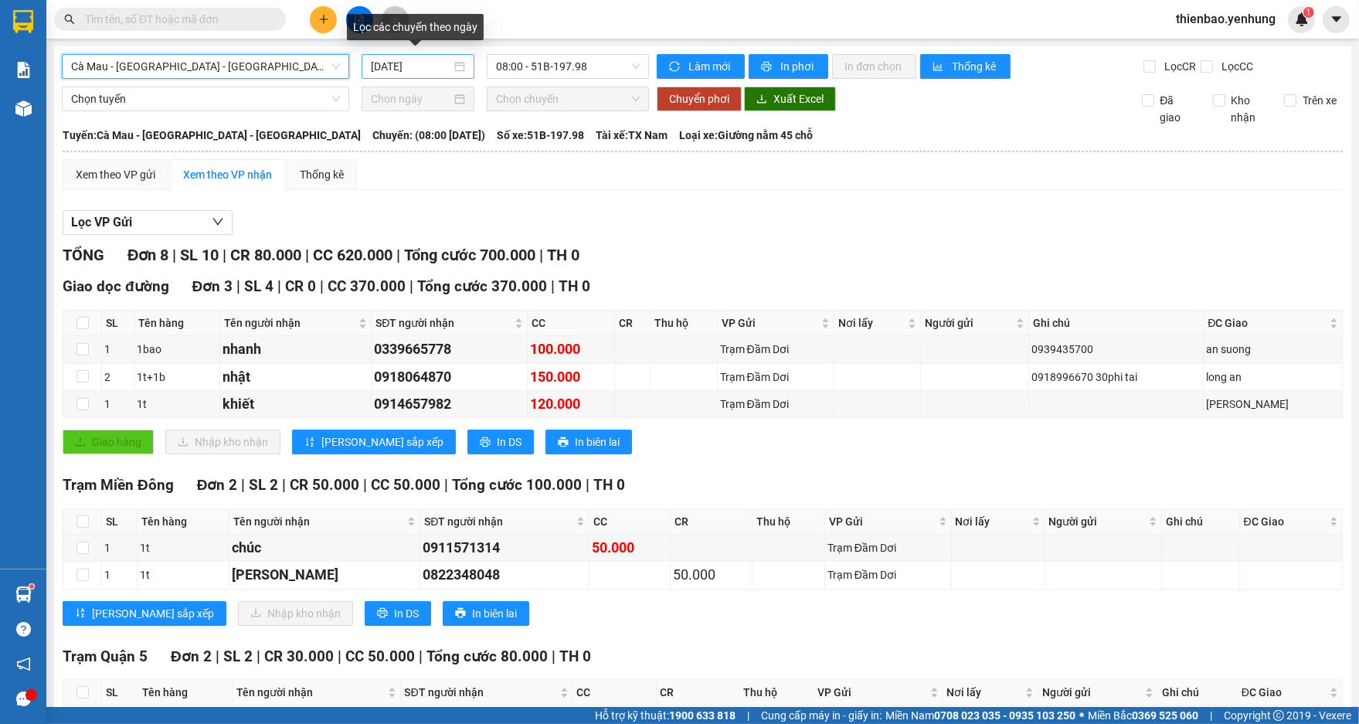
click at [451, 61] on div "[DATE]" at bounding box center [418, 66] width 94 height 17
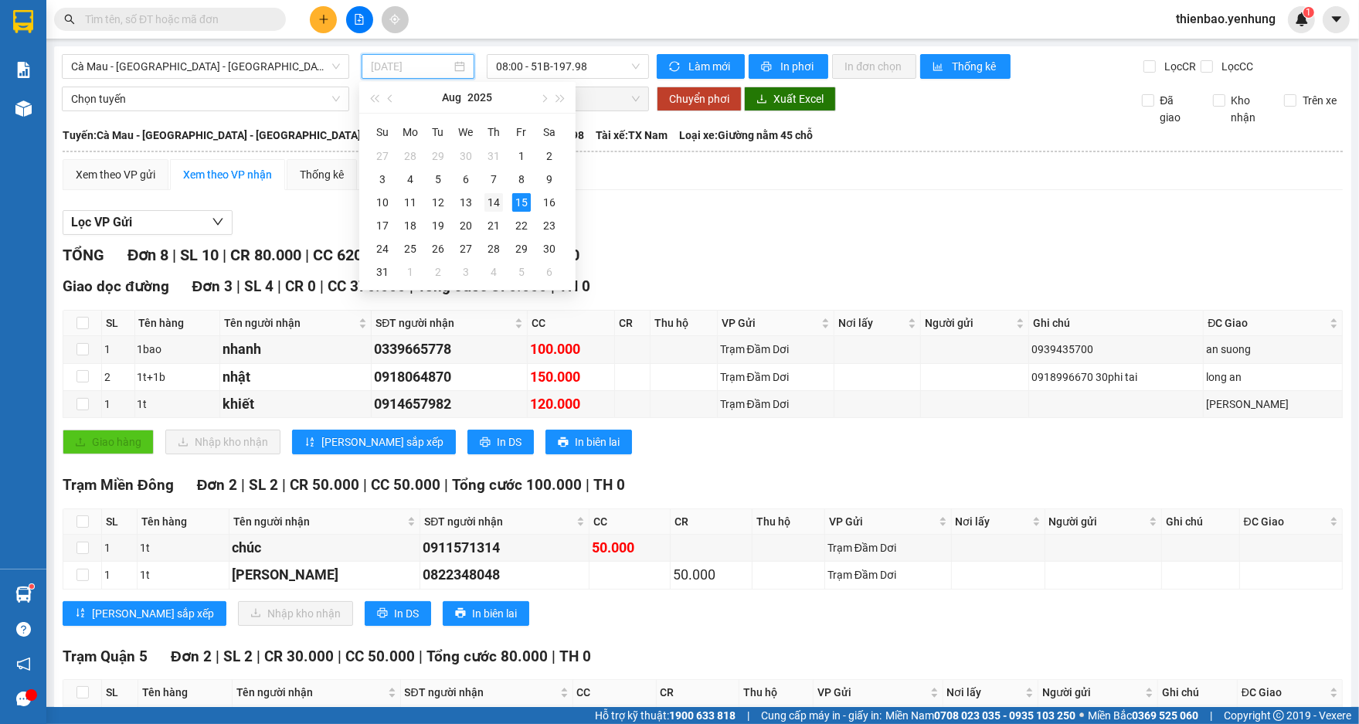
click at [495, 206] on div "14" at bounding box center [494, 202] width 19 height 19
type input "[DATE]"
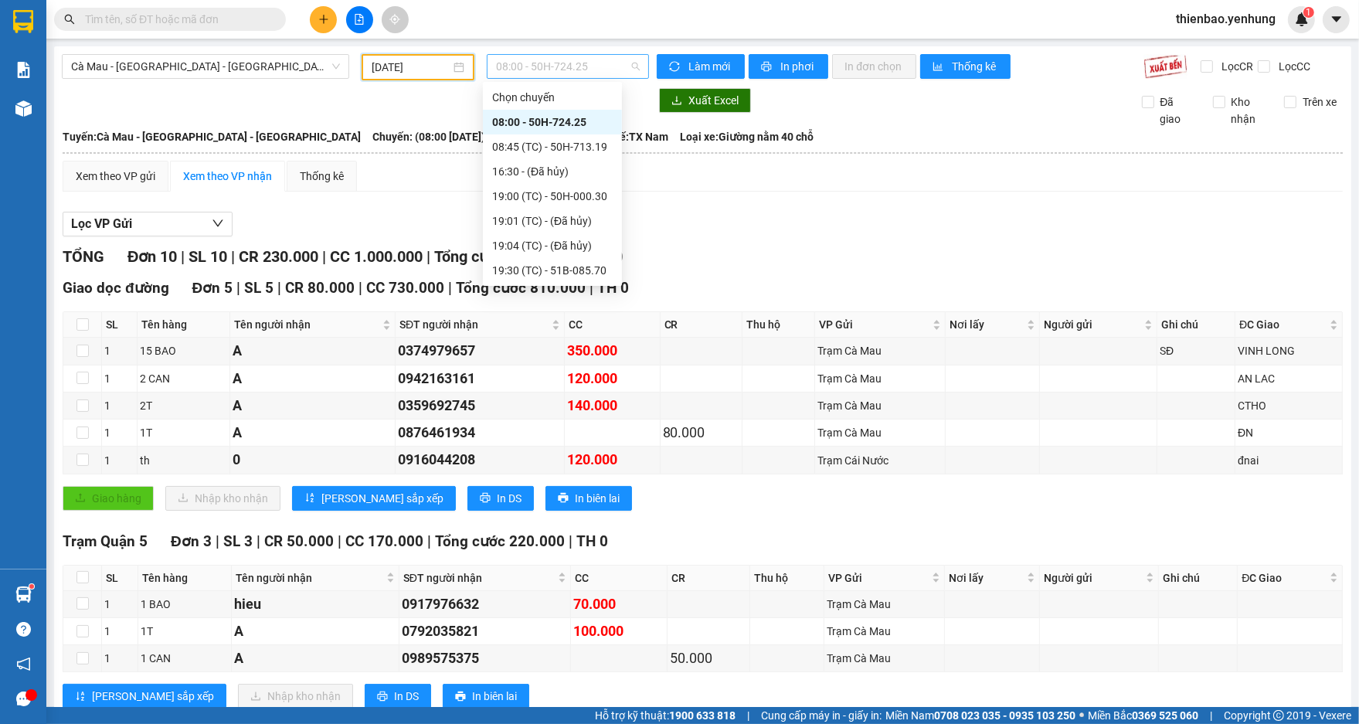
click at [625, 65] on span "08:00 - 50H-724.25" at bounding box center [568, 66] width 144 height 23
click at [592, 196] on div "19:00 (TC) - 50H-000.30" at bounding box center [552, 196] width 121 height 17
